Goal: Task Accomplishment & Management: Use online tool/utility

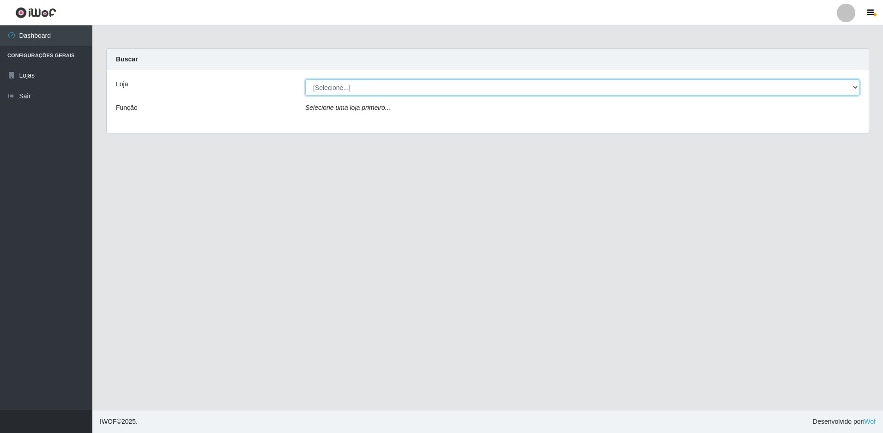
click at [322, 88] on select "[Selecione...] Extraplus - Loja 50 [GEOGRAPHIC_DATA]" at bounding box center [582, 87] width 554 height 16
select select "451"
click at [305, 79] on select "[Selecione...] Extraplus - Loja 50 [GEOGRAPHIC_DATA]" at bounding box center [582, 87] width 554 height 16
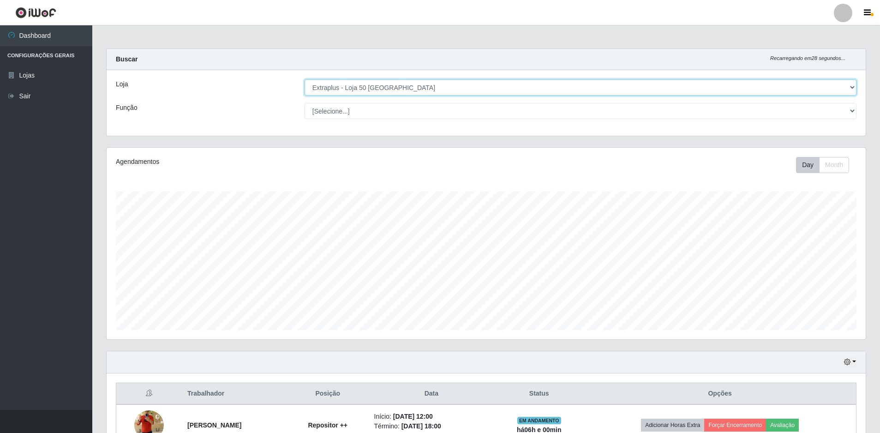
scroll to position [180, 0]
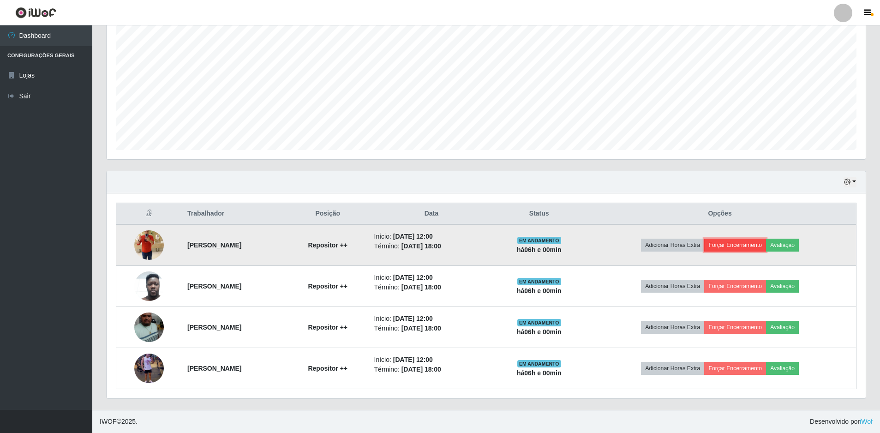
click at [761, 248] on button "Forçar Encerramento" at bounding box center [735, 245] width 62 height 13
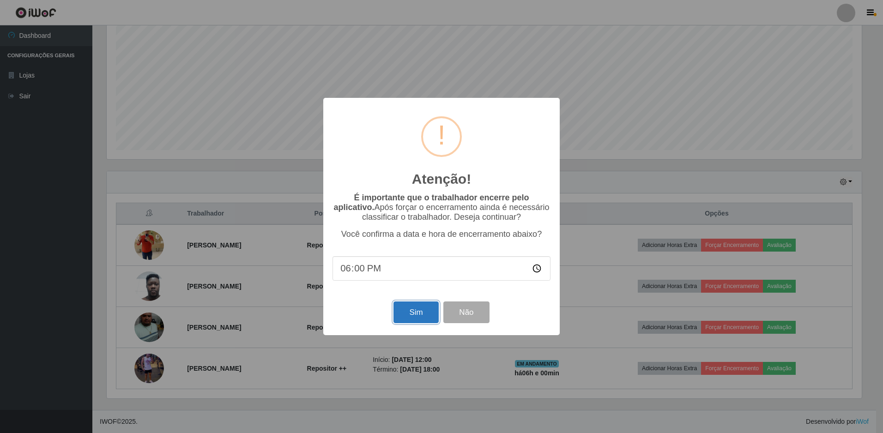
click at [424, 307] on button "Sim" at bounding box center [415, 312] width 45 height 22
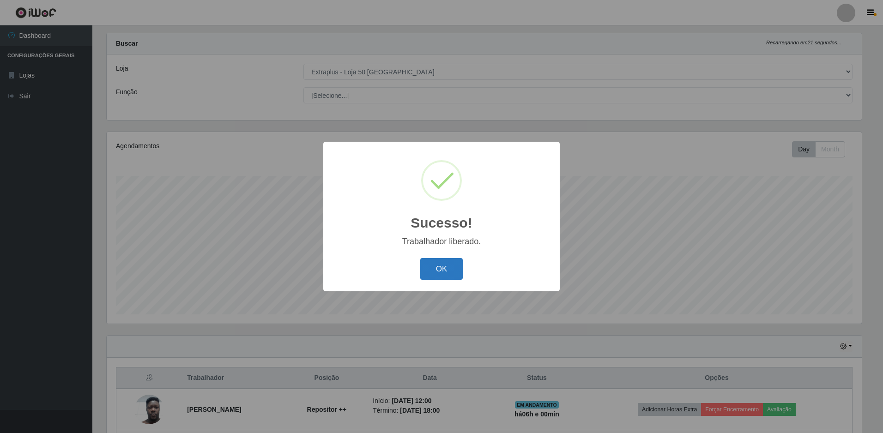
click at [434, 271] on button "OK" at bounding box center [441, 269] width 43 height 22
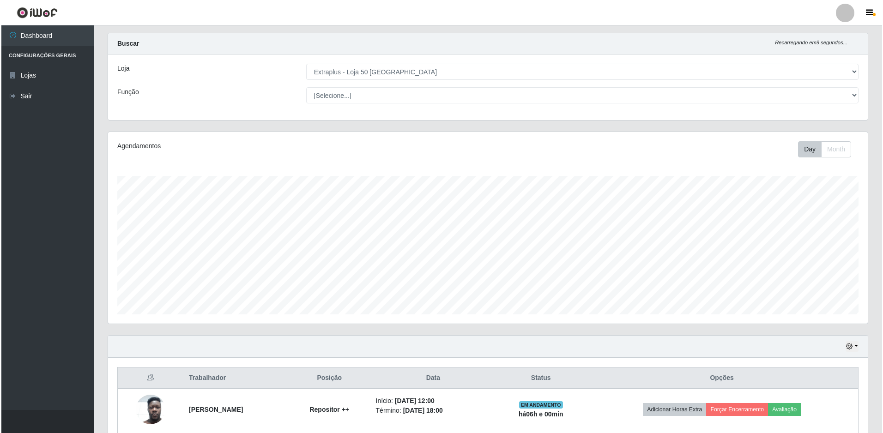
scroll to position [139, 0]
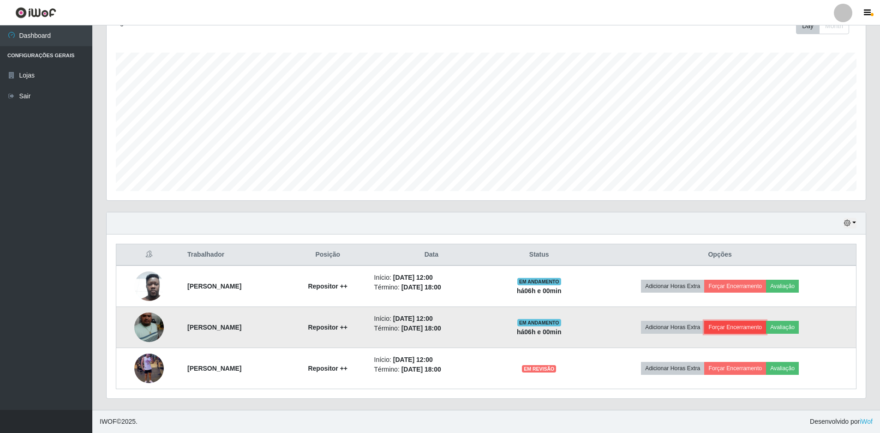
click at [735, 326] on button "Forçar Encerramento" at bounding box center [735, 327] width 62 height 13
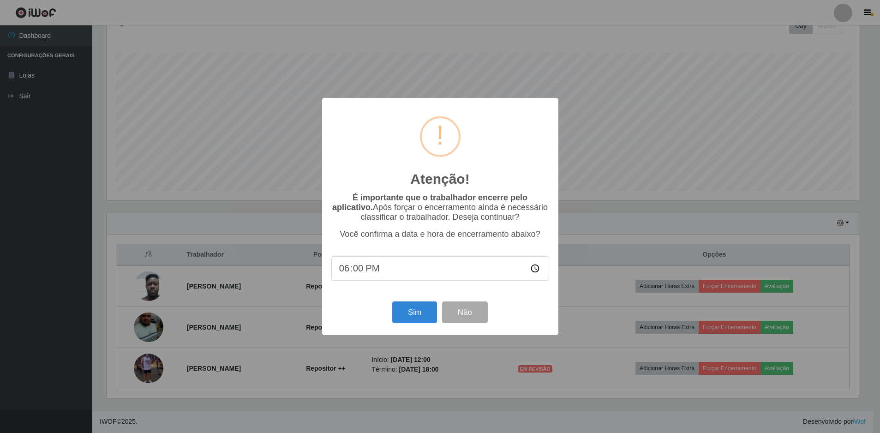
scroll to position [192, 755]
click at [419, 321] on button "Sim" at bounding box center [415, 312] width 45 height 22
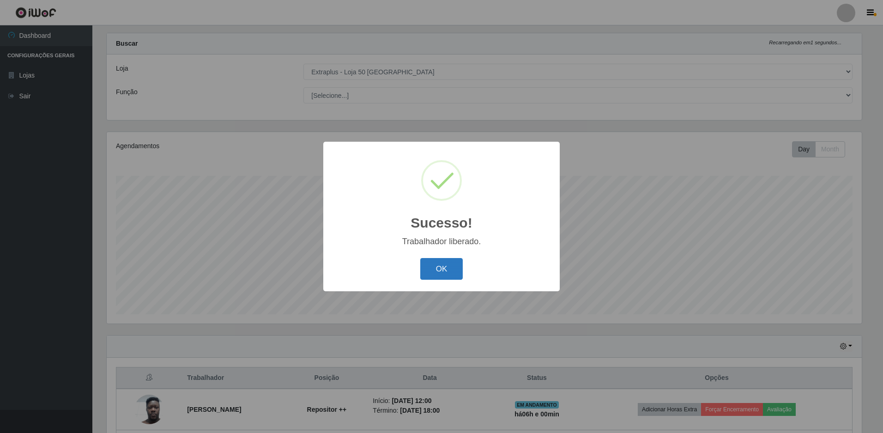
click at [436, 270] on button "OK" at bounding box center [441, 269] width 43 height 22
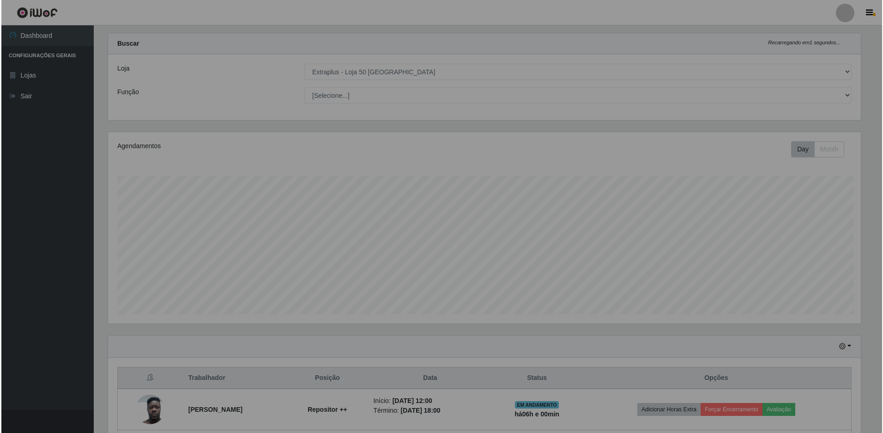
scroll to position [192, 759]
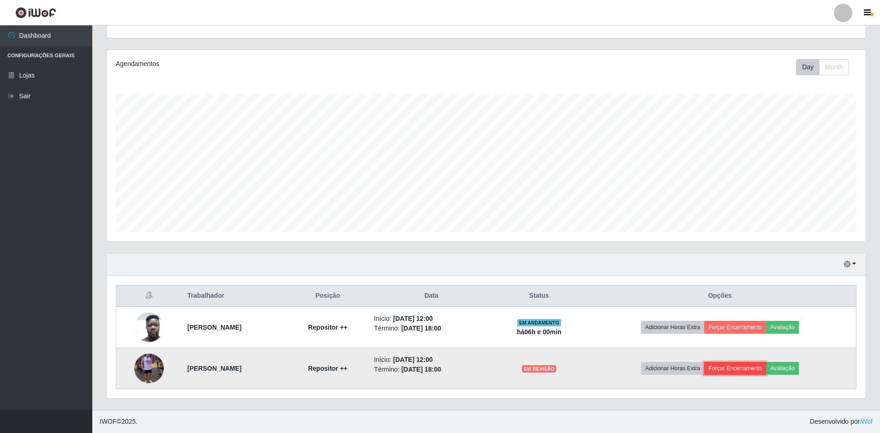
click at [742, 368] on button "Forçar Encerramento" at bounding box center [735, 368] width 62 height 13
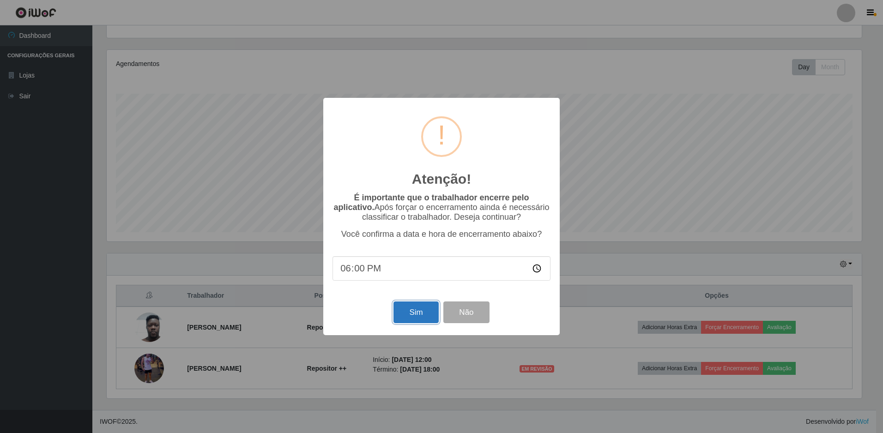
click at [403, 315] on button "Sim" at bounding box center [415, 312] width 45 height 22
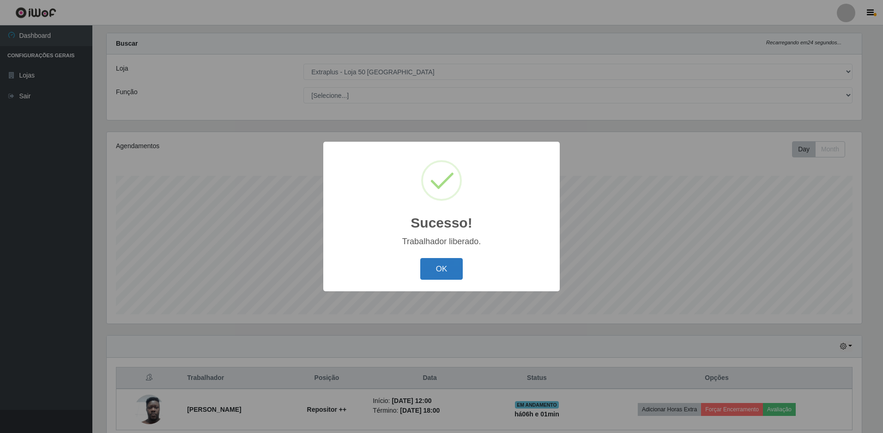
click at [435, 275] on button "OK" at bounding box center [441, 269] width 43 height 22
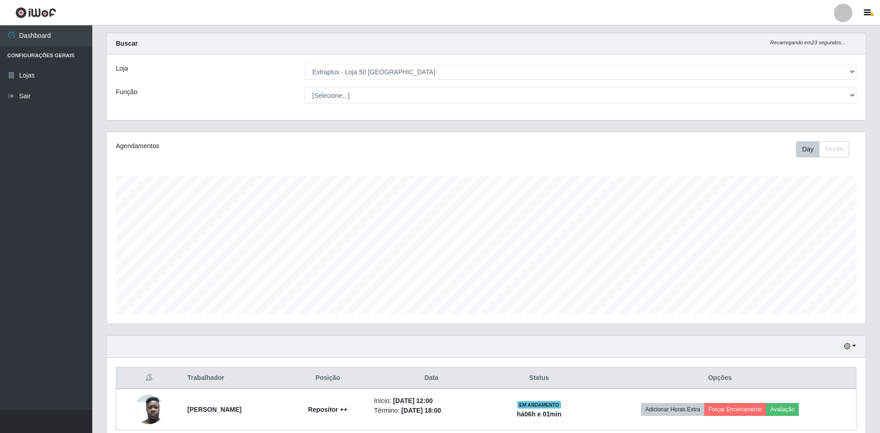
scroll to position [57, 0]
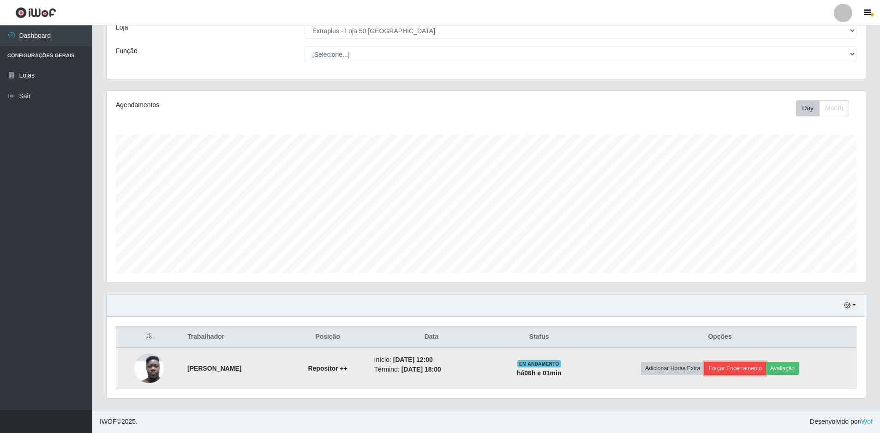
click at [757, 367] on button "Forçar Encerramento" at bounding box center [735, 368] width 62 height 13
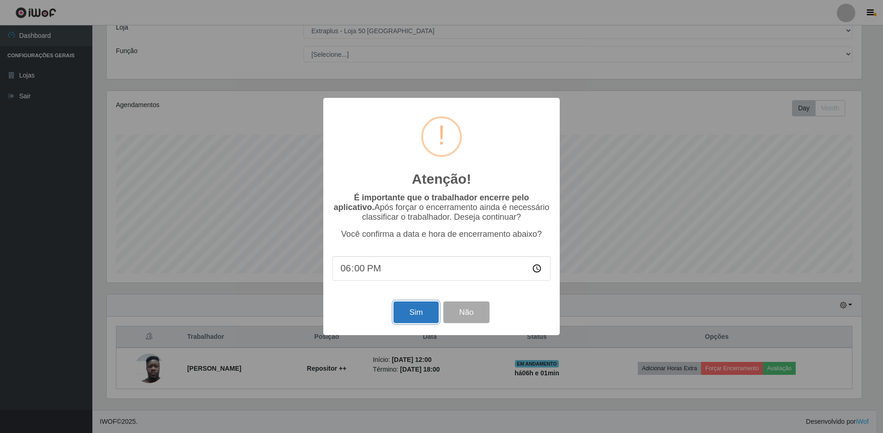
click at [405, 315] on button "Sim" at bounding box center [415, 312] width 45 height 22
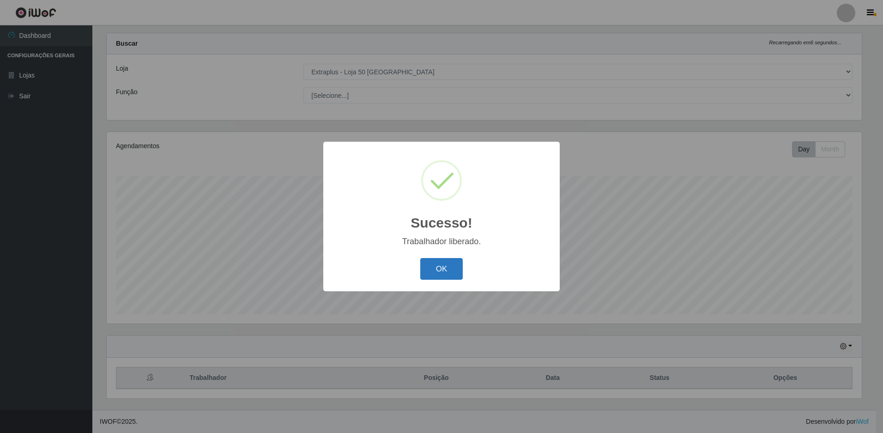
click at [454, 268] on button "OK" at bounding box center [441, 269] width 43 height 22
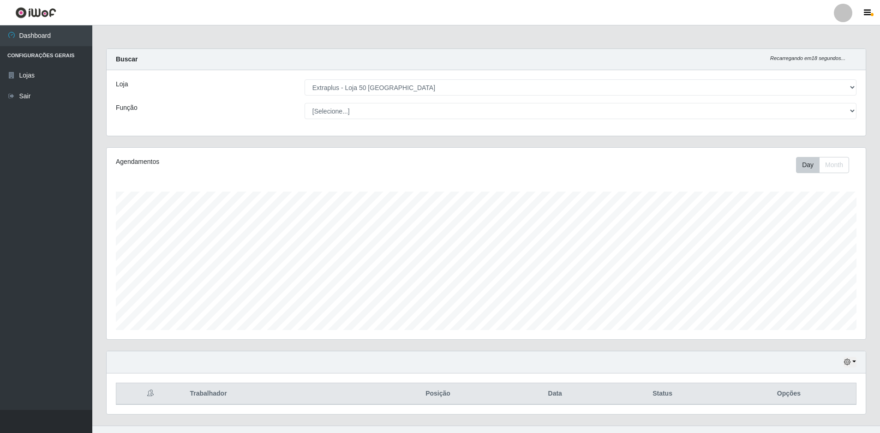
scroll to position [16, 0]
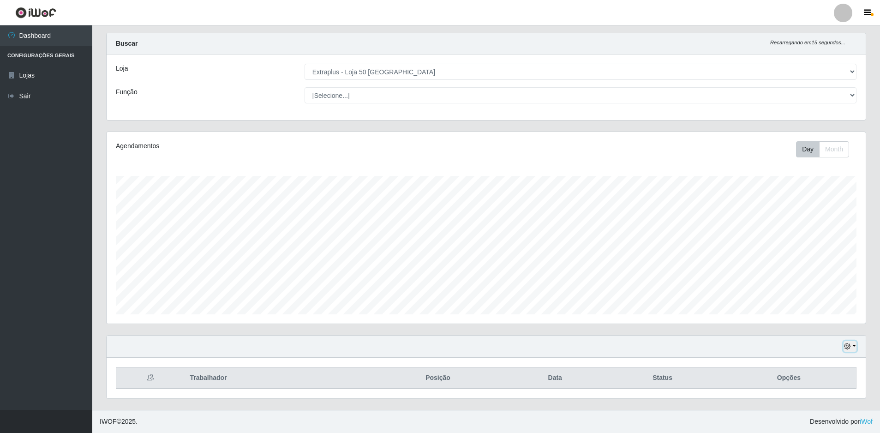
click at [853, 346] on button "button" at bounding box center [850, 346] width 13 height 11
click at [746, 351] on div "Hoje 1 dia 3 dias 1 Semana Não encerrados" at bounding box center [486, 347] width 759 height 22
